Goal: Task Accomplishment & Management: Manage account settings

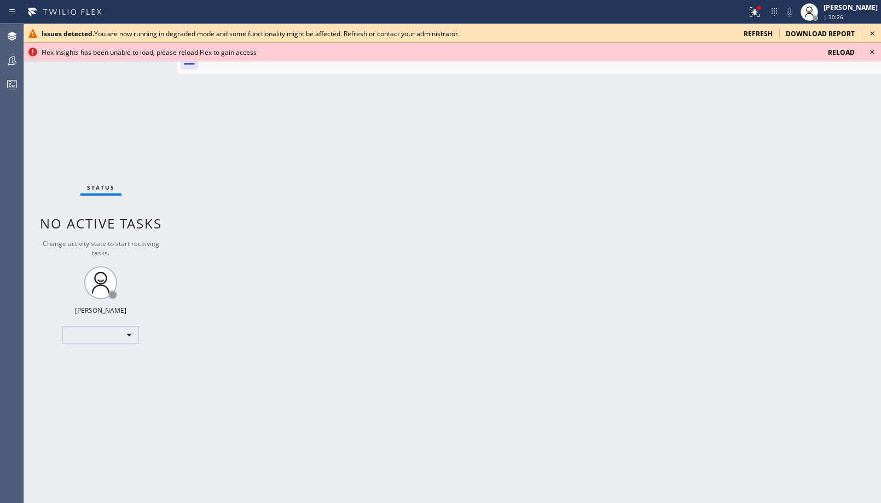
click at [853, 48] on span "Reload" at bounding box center [841, 52] width 27 height 9
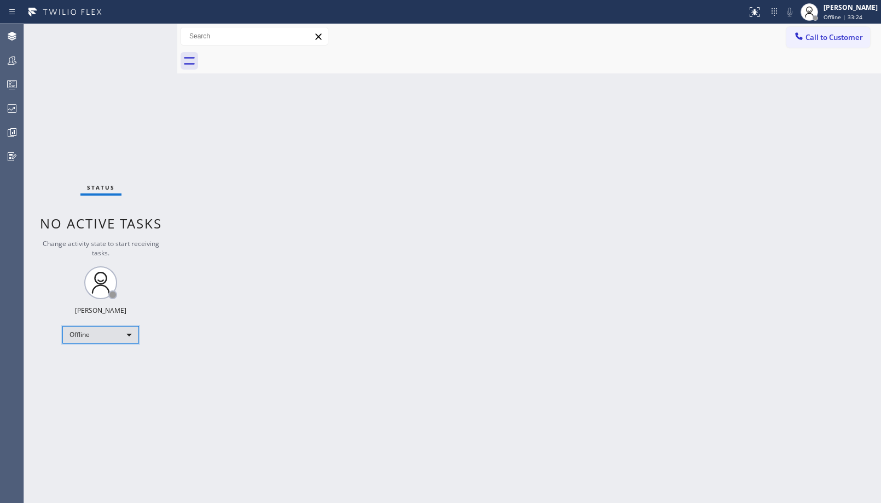
click at [127, 333] on div "Offline" at bounding box center [100, 335] width 77 height 18
click at [102, 382] on li "Unavailable" at bounding box center [100, 377] width 74 height 13
click at [14, 93] on div at bounding box center [12, 84] width 24 height 22
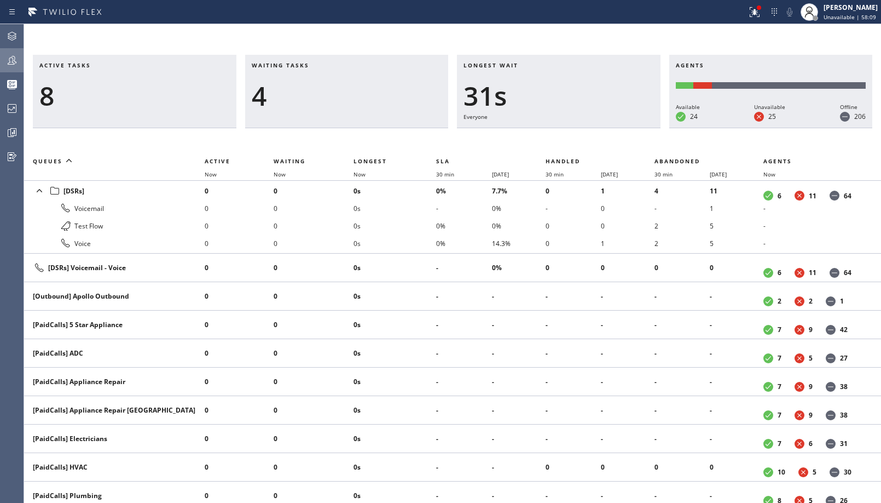
click at [9, 61] on icon at bounding box center [11, 60] width 13 height 13
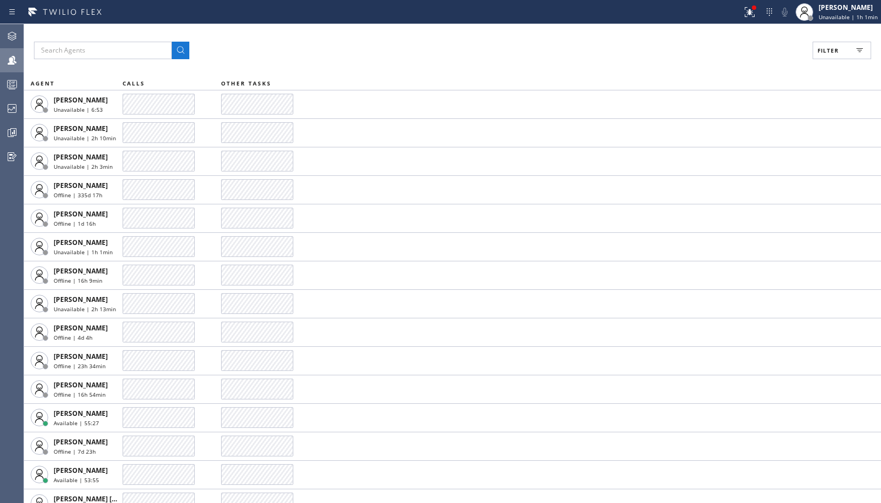
click at [823, 49] on span "Filter" at bounding box center [828, 51] width 21 height 8
click at [742, 146] on label "Unavailable" at bounding box center [801, 146] width 144 height 9
click at [729, 146] on input "Unavailable" at bounding box center [721, 146] width 13 height 13
checkbox input "true"
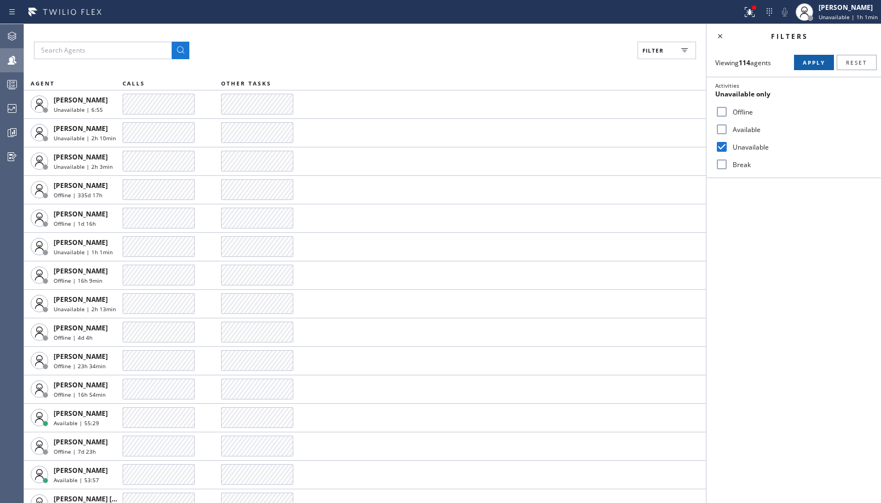
click at [805, 66] on span "Apply" at bounding box center [814, 63] width 22 height 8
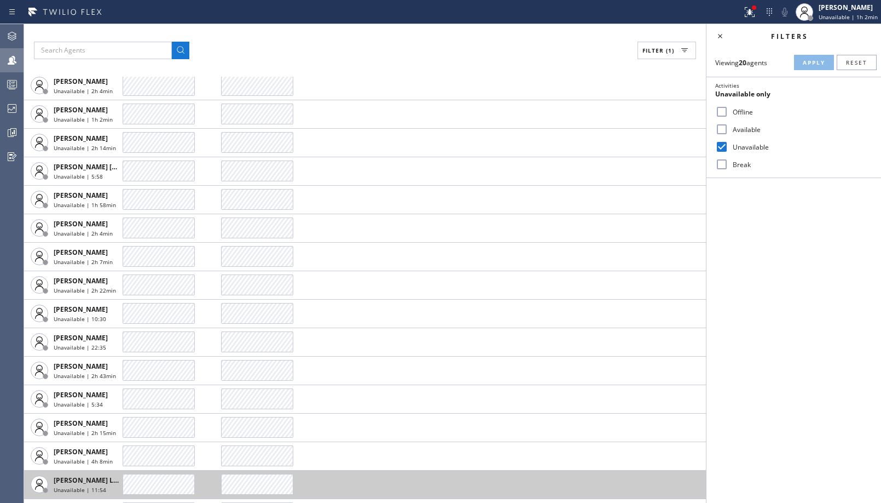
scroll to position [157, 0]
